Goal: Task Accomplishment & Management: Manage account settings

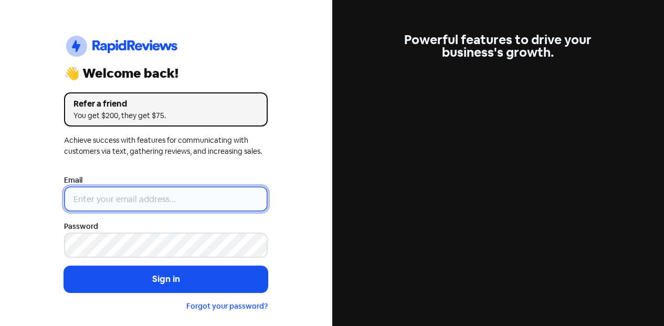
click at [162, 199] on input "email" at bounding box center [166, 198] width 204 height 25
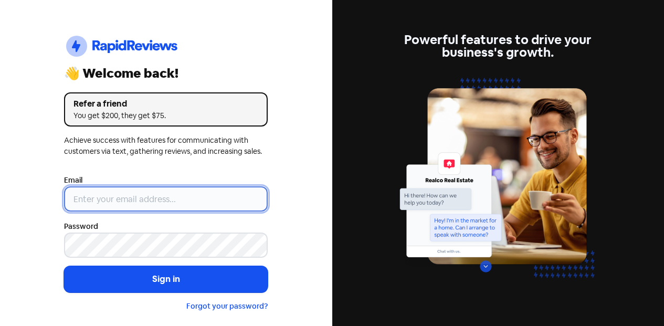
paste input "[EMAIL_ADDRESS][DOMAIN_NAME]"
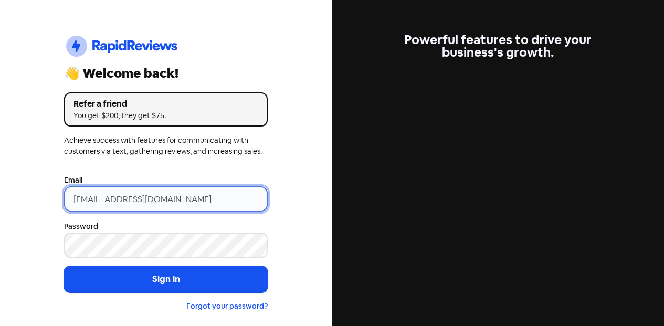
click at [71, 199] on input "[EMAIL_ADDRESS][DOMAIN_NAME]" at bounding box center [166, 198] width 204 height 25
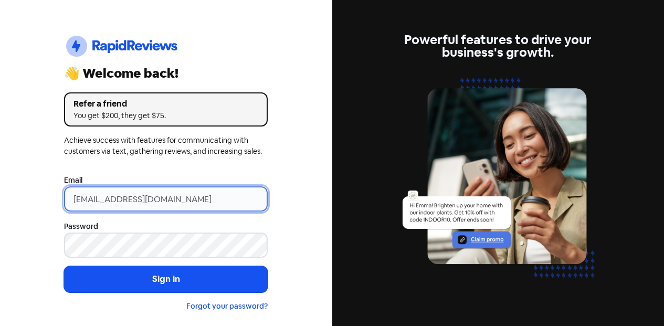
type input "[EMAIL_ADDRESS][DOMAIN_NAME]"
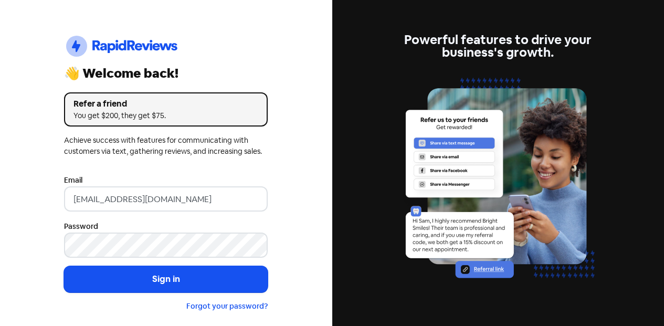
click at [91, 277] on button "Sign in" at bounding box center [166, 279] width 204 height 26
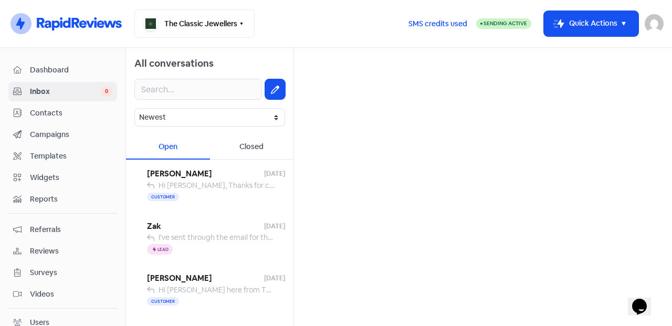
click at [49, 112] on span "Contacts" at bounding box center [71, 113] width 82 height 11
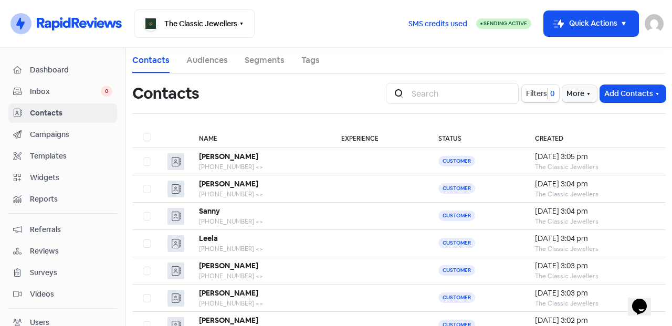
click at [634, 99] on button "Add Contacts" at bounding box center [633, 93] width 66 height 17
click at [617, 116] on button "Add a contact" at bounding box center [620, 116] width 89 height 21
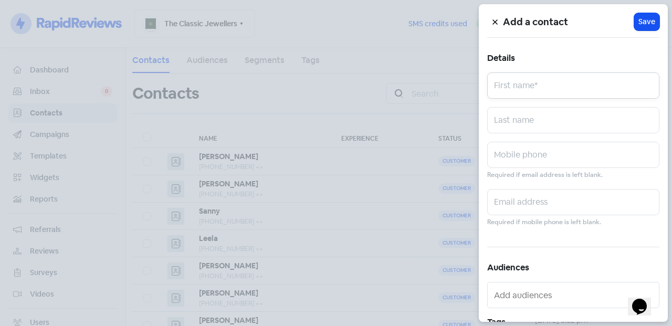
click at [505, 79] on input "text" at bounding box center [573, 85] width 172 height 26
click at [527, 91] on input "[PERSON_NAME]" at bounding box center [573, 85] width 172 height 26
type input "Phil"
click at [543, 115] on input "text" at bounding box center [573, 120] width 172 height 26
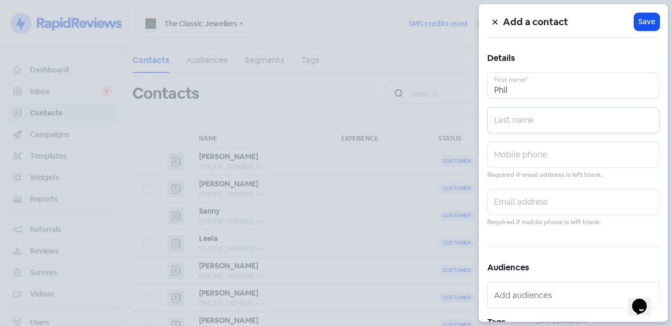
type input "B"
type input "Noble"
type input "0420311748"
click at [651, 23] on button "Icon For Loading Save" at bounding box center [646, 21] width 25 height 17
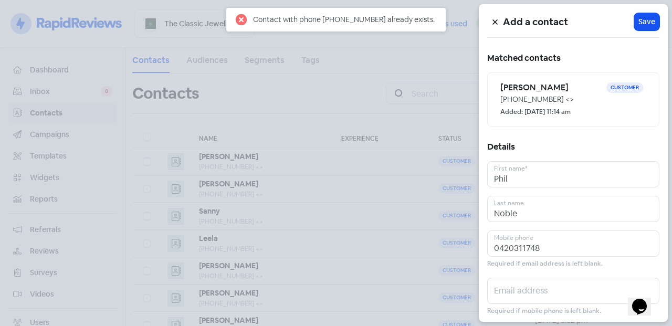
click at [600, 89] on h6 "[PERSON_NAME]" at bounding box center [554, 88] width 106 height 12
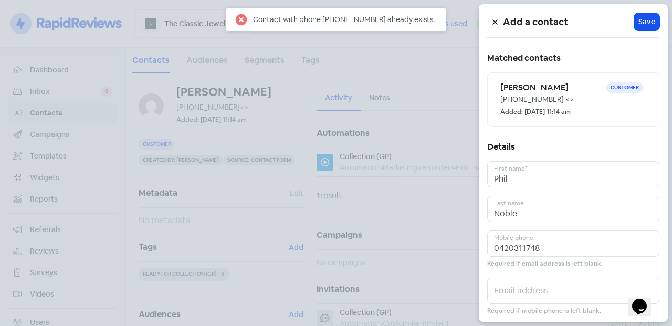
click at [206, 211] on div at bounding box center [336, 163] width 672 height 326
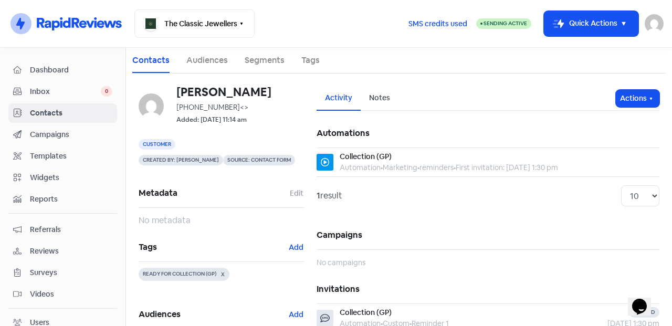
click at [289, 251] on button "Add" at bounding box center [296, 248] width 16 height 12
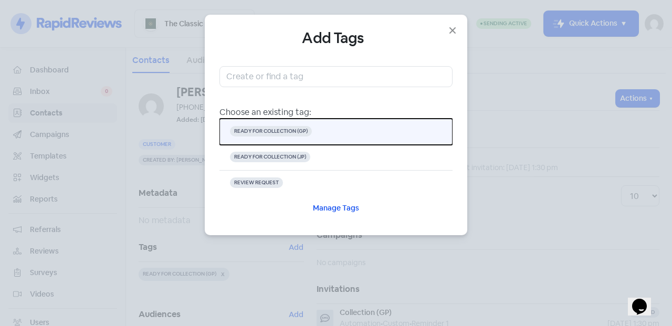
click at [317, 138] on button "READY FOR COLLECTION (GP)" at bounding box center [336, 132] width 233 height 26
